Goal: Use online tool/utility: Use online tool/utility

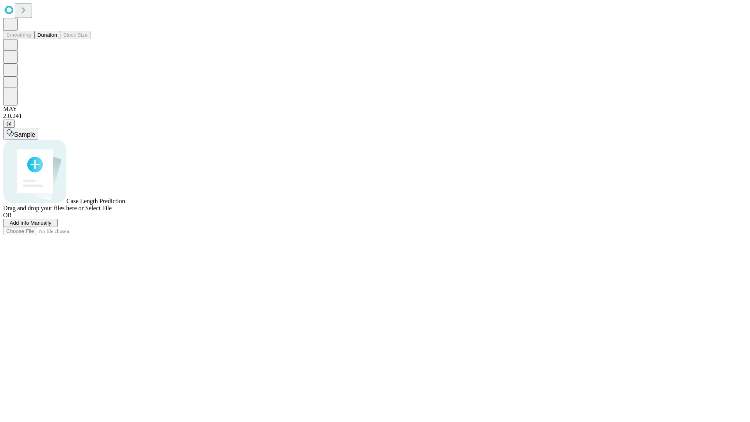
click at [57, 39] on button "Duration" at bounding box center [47, 35] width 26 height 8
click at [52, 226] on span "Add Info Manually" at bounding box center [31, 223] width 42 height 6
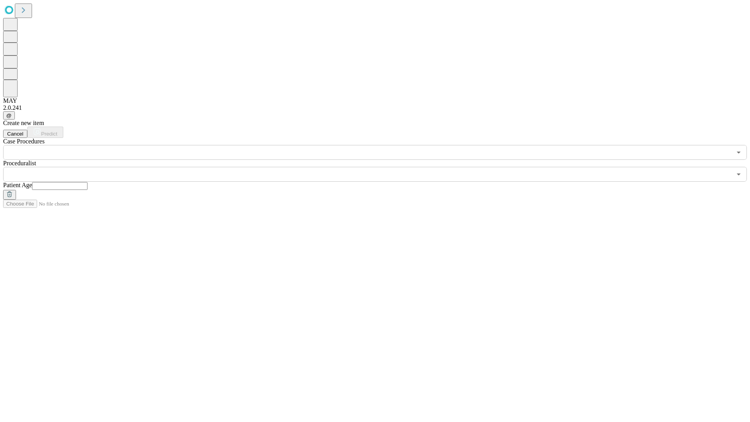
click at [87, 182] on input "text" at bounding box center [59, 186] width 55 height 8
type input "**"
click at [380, 167] on input "text" at bounding box center [367, 174] width 728 height 15
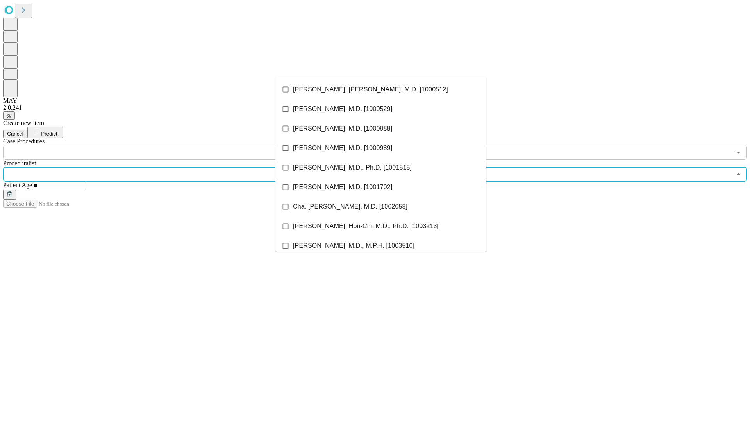
click at [381, 89] on li "[PERSON_NAME], [PERSON_NAME], M.D. [1000512]" at bounding box center [380, 90] width 211 height 20
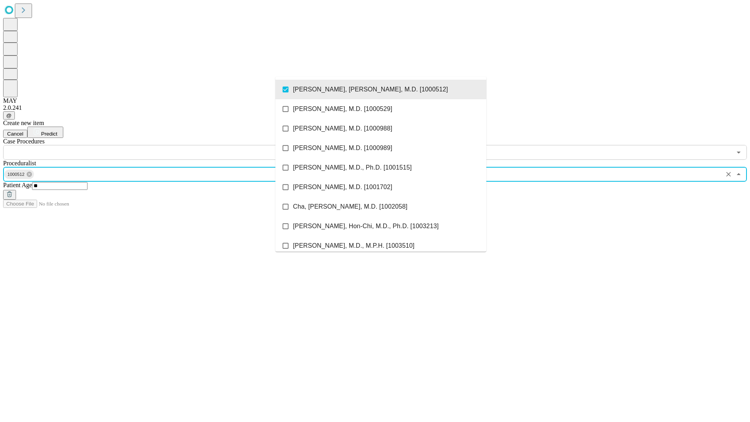
click at [164, 145] on input "text" at bounding box center [367, 152] width 728 height 15
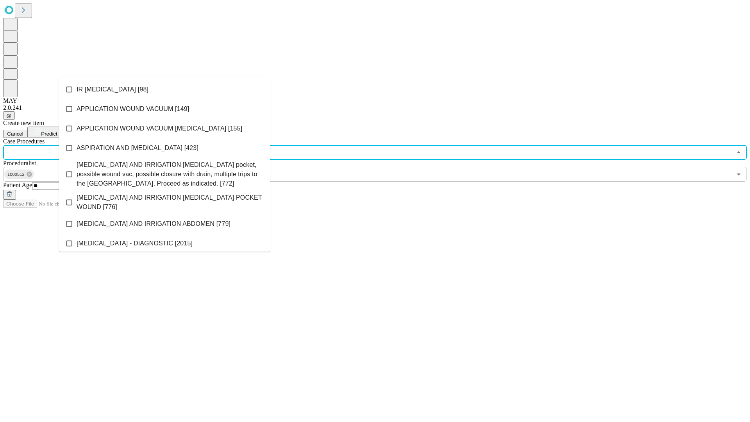
click at [164, 89] on li "IR [MEDICAL_DATA] [98]" at bounding box center [164, 90] width 211 height 20
click at [57, 131] on span "Predict" at bounding box center [49, 134] width 16 height 6
